Goal: Transaction & Acquisition: Purchase product/service

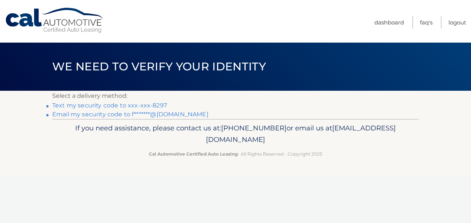
click at [160, 114] on link "Email my security code to f*******@[DOMAIN_NAME]" at bounding box center [130, 114] width 156 height 7
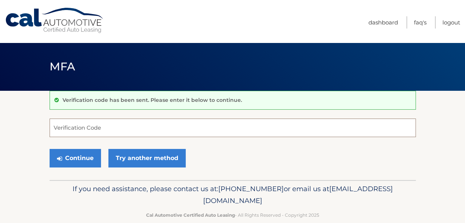
drag, startPoint x: 83, startPoint y: 125, endPoint x: 76, endPoint y: 104, distance: 22.2
click at [84, 125] on input "Verification Code" at bounding box center [233, 127] width 366 height 19
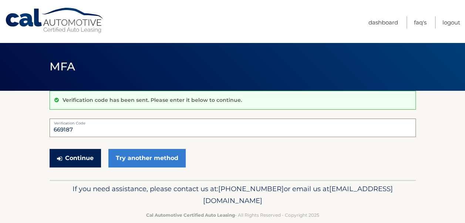
type input "669187"
click at [70, 157] on button "Continue" at bounding box center [75, 158] width 51 height 19
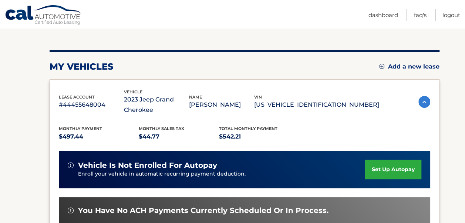
scroll to position [185, 0]
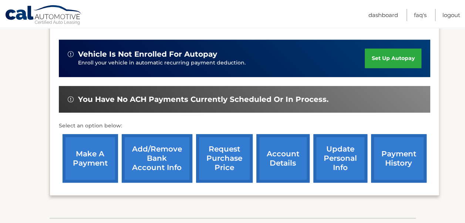
click at [89, 154] on link "make a payment" at bounding box center [91, 158] width 56 height 48
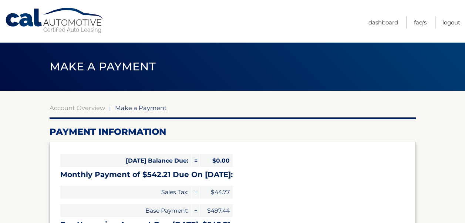
select select "YjE1ZGM4YzEtZjExYS00MjA0LTg3OGYtMGQ1YWViOGM4YjQ0"
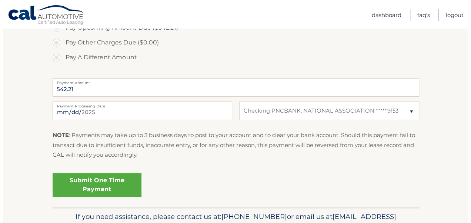
scroll to position [296, 0]
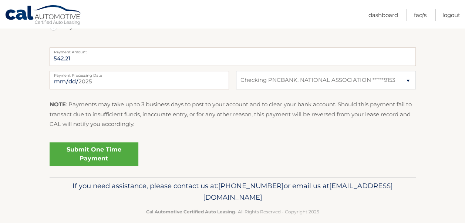
click at [94, 151] on link "Submit One Time Payment" at bounding box center [94, 154] width 89 height 24
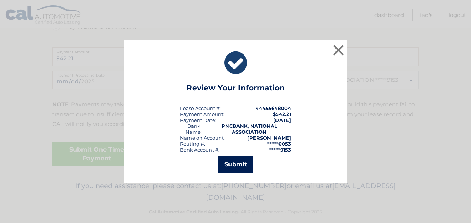
click at [232, 164] on button "Submit" at bounding box center [235, 164] width 34 height 18
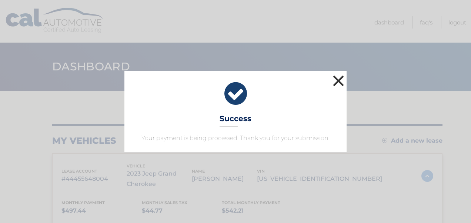
click at [339, 80] on button "×" at bounding box center [338, 80] width 15 height 15
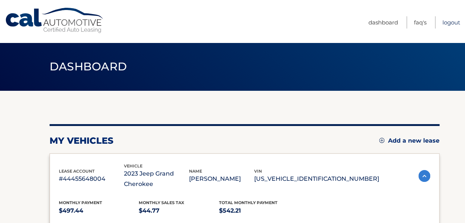
click at [446, 20] on link "Logout" at bounding box center [452, 22] width 18 height 12
